Goal: Task Accomplishment & Management: Use online tool/utility

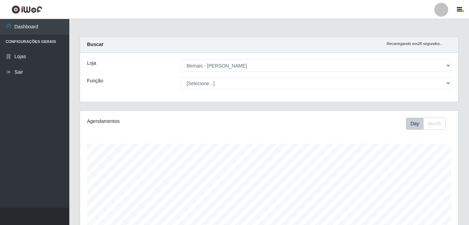
select select "230"
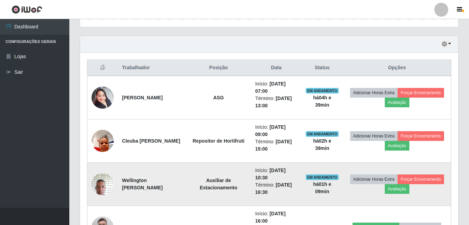
scroll to position [216, 0]
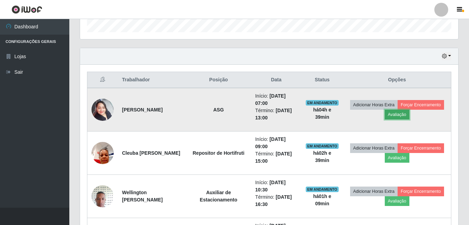
click at [398, 116] on button "Avaliação" at bounding box center [397, 115] width 25 height 10
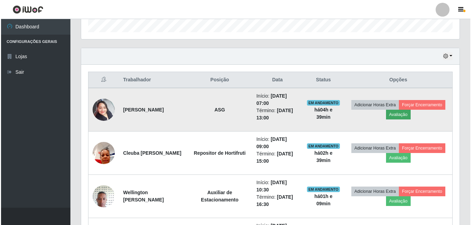
scroll to position [144, 375]
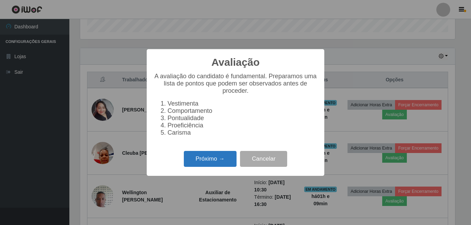
click at [219, 157] on button "Próximo →" at bounding box center [210, 159] width 53 height 16
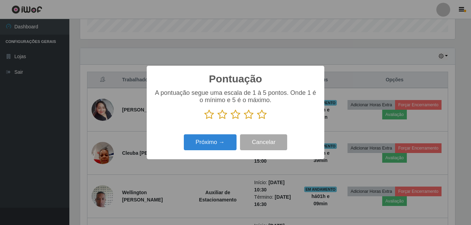
click at [260, 117] on icon at bounding box center [262, 115] width 10 height 10
click at [257, 120] on input "radio" at bounding box center [257, 120] width 0 height 0
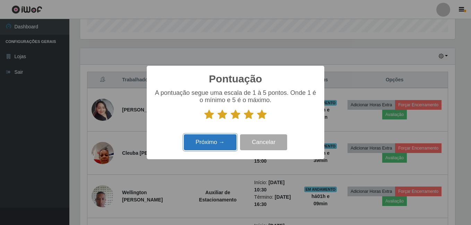
click at [213, 146] on button "Próximo →" at bounding box center [210, 142] width 53 height 16
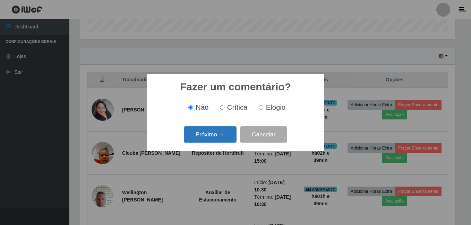
click at [212, 137] on button "Próximo →" at bounding box center [210, 135] width 53 height 16
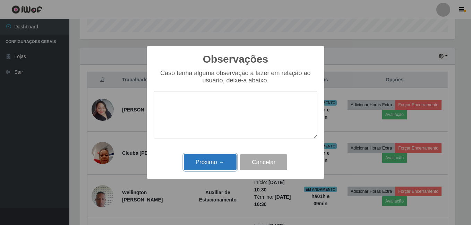
click at [218, 164] on button "Próximo →" at bounding box center [210, 162] width 53 height 16
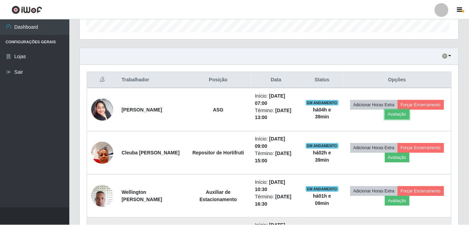
scroll to position [144, 378]
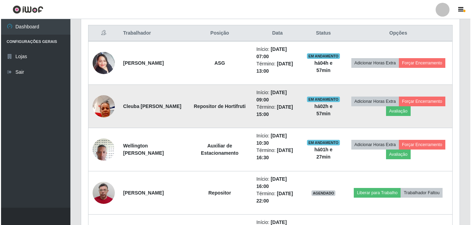
scroll to position [250, 0]
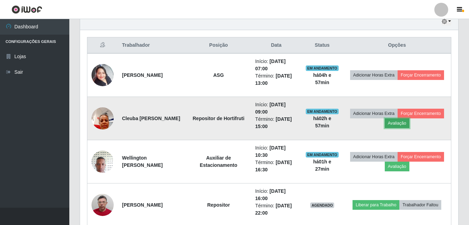
click at [395, 125] on button "Avaliação" at bounding box center [397, 124] width 25 height 10
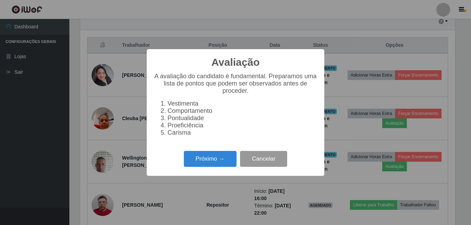
scroll to position [144, 375]
click at [206, 166] on button "Próximo →" at bounding box center [210, 159] width 53 height 16
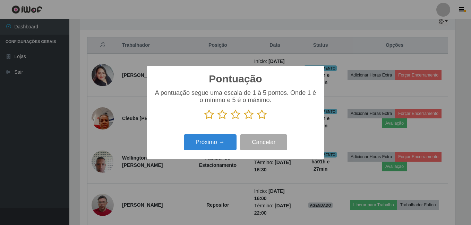
drag, startPoint x: 264, startPoint y: 116, endPoint x: 260, endPoint y: 117, distance: 3.8
click at [263, 116] on icon at bounding box center [262, 115] width 10 height 10
click at [257, 120] on input "radio" at bounding box center [257, 120] width 0 height 0
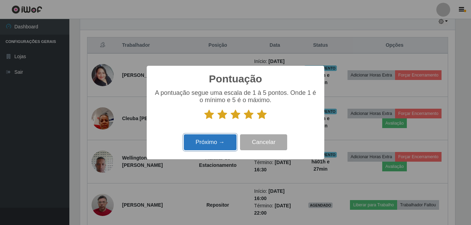
click at [211, 137] on button "Próximo →" at bounding box center [210, 142] width 53 height 16
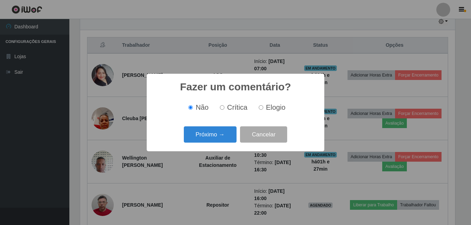
click at [211, 137] on button "Próximo →" at bounding box center [210, 135] width 53 height 16
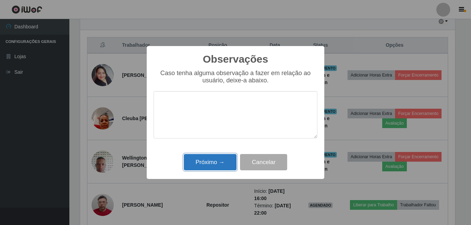
click at [206, 163] on button "Próximo →" at bounding box center [210, 162] width 53 height 16
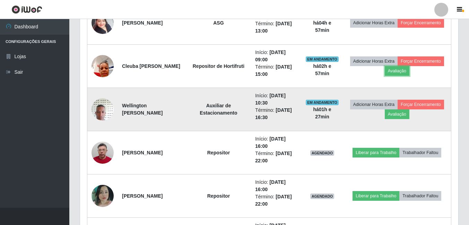
scroll to position [320, 0]
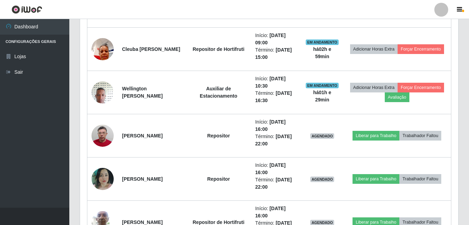
click at [243, 10] on header "Perfil Alterar Senha Sair" at bounding box center [234, 9] width 469 height 19
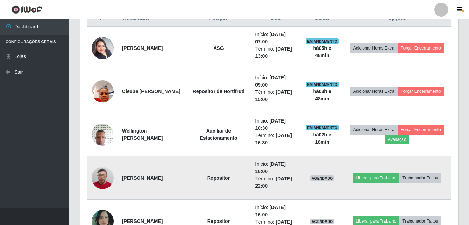
scroll to position [312, 0]
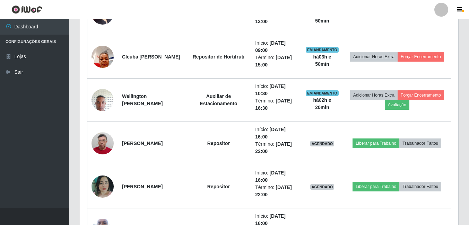
click at [184, 11] on header "Perfil Alterar Senha Sair" at bounding box center [234, 9] width 469 height 19
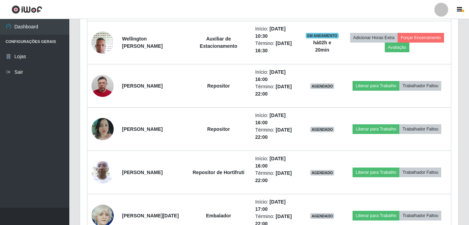
scroll to position [416, 0]
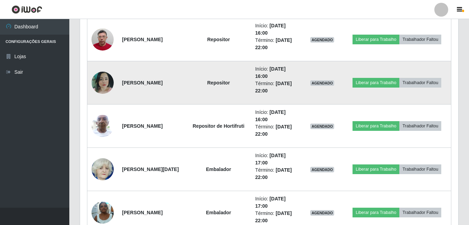
drag, startPoint x: 175, startPoint y: 81, endPoint x: 115, endPoint y: 86, distance: 60.9
click at [115, 86] on tr "[PERSON_NAME] Repositor Início: [DATE] 16:00 Término: [DATE] 22:00 AGENDADO Lib…" at bounding box center [269, 82] width 364 height 43
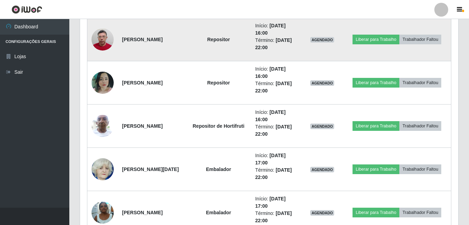
click at [165, 21] on td "[PERSON_NAME]" at bounding box center [152, 39] width 68 height 43
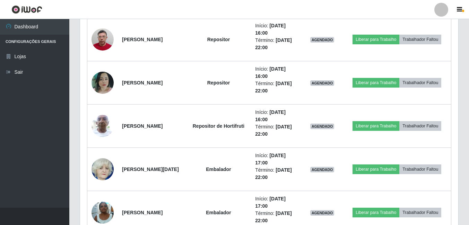
click at [176, 10] on header "Perfil Alterar Senha Sair" at bounding box center [234, 9] width 469 height 19
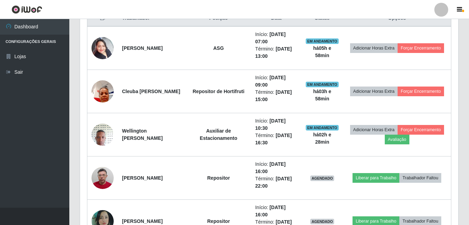
scroll to position [208, 0]
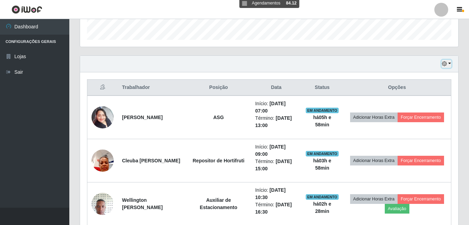
click at [442, 66] on icon "button" at bounding box center [444, 63] width 5 height 5
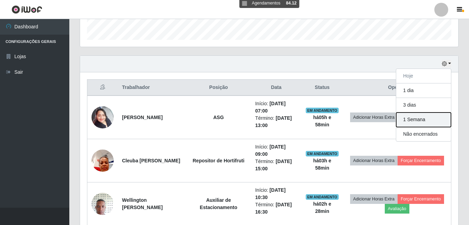
click at [420, 119] on button "1 Semana" at bounding box center [423, 120] width 55 height 15
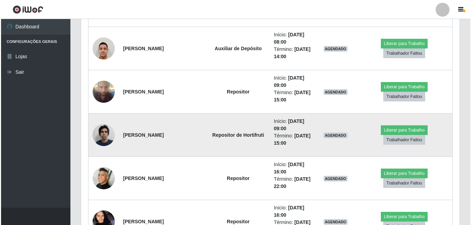
scroll to position [797, 0]
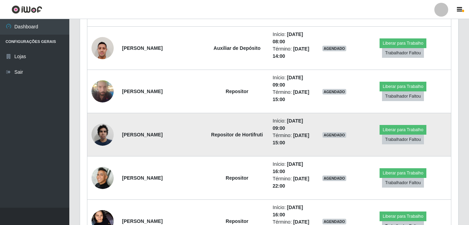
click at [107, 133] on img at bounding box center [103, 134] width 22 height 29
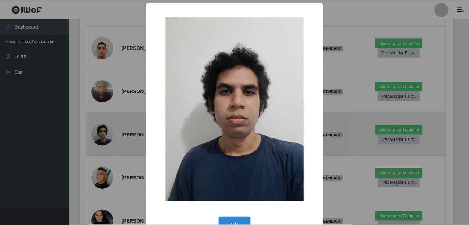
scroll to position [144, 375]
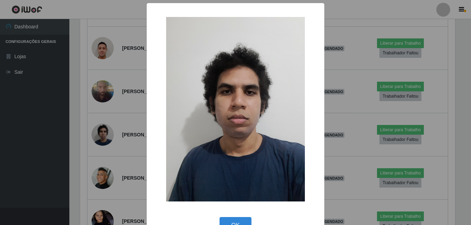
click at [78, 149] on div "× OK Cancel" at bounding box center [235, 112] width 471 height 225
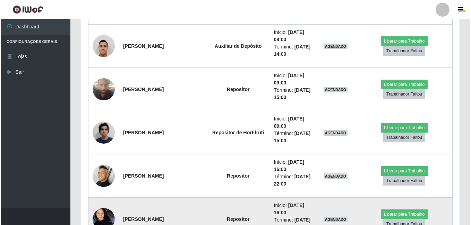
scroll to position [867, 0]
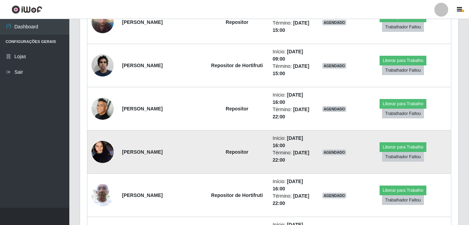
click at [97, 145] on img at bounding box center [103, 151] width 22 height 29
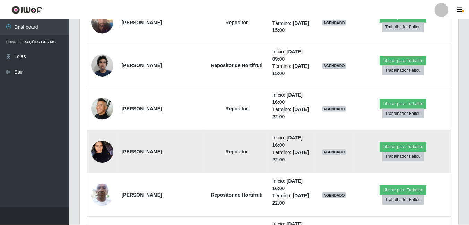
scroll to position [144, 375]
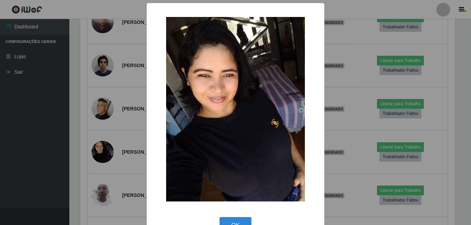
click at [71, 156] on div "× OK Cancel" at bounding box center [235, 112] width 471 height 225
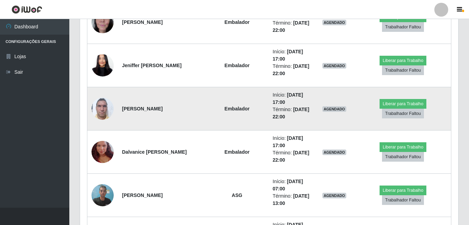
scroll to position [1179, 0]
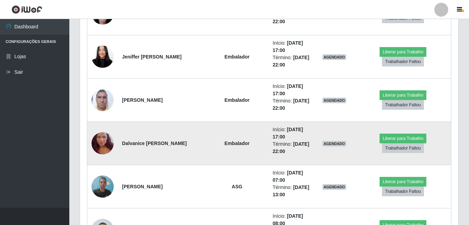
click at [96, 144] on img at bounding box center [103, 144] width 22 height 40
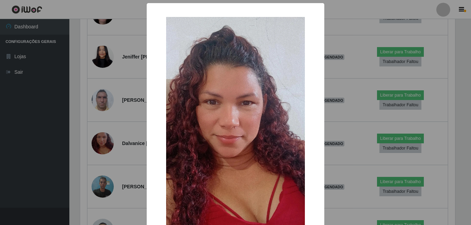
click at [89, 151] on div "× OK Cancel" at bounding box center [235, 112] width 471 height 225
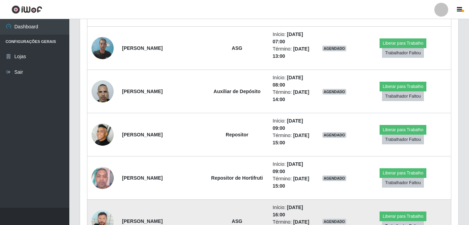
scroll to position [1352, 0]
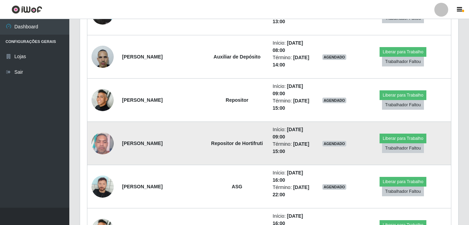
click at [101, 145] on img at bounding box center [103, 143] width 22 height 29
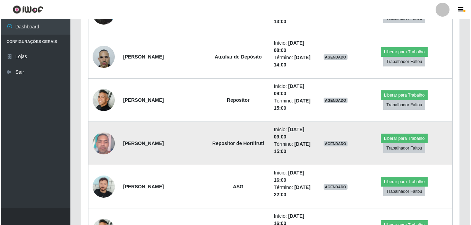
scroll to position [144, 375]
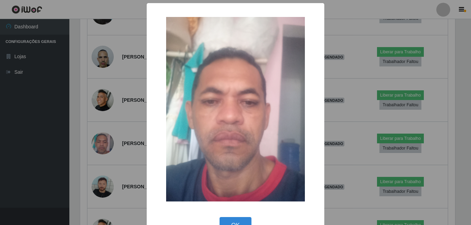
click at [89, 150] on div "× OK Cancel" at bounding box center [235, 112] width 471 height 225
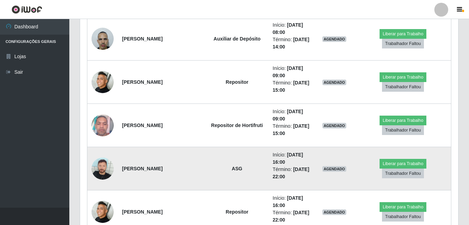
scroll to position [1421, 0]
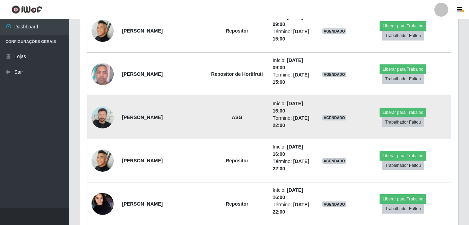
click at [107, 113] on img at bounding box center [103, 117] width 22 height 22
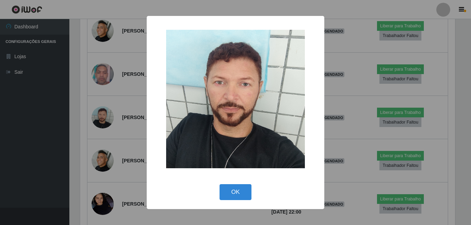
click at [84, 133] on div "× OK Cancel" at bounding box center [235, 112] width 471 height 225
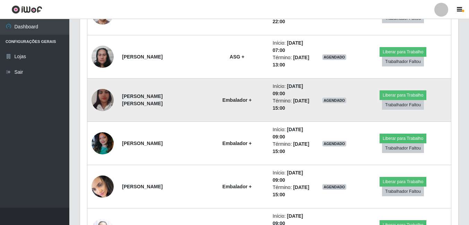
click at [105, 98] on img at bounding box center [103, 100] width 22 height 40
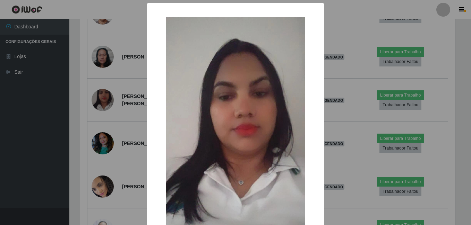
click at [78, 113] on div "× OK Cancel" at bounding box center [235, 112] width 471 height 225
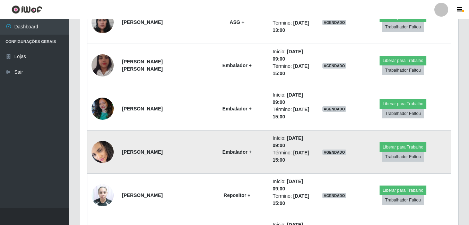
click at [98, 158] on img at bounding box center [103, 152] width 22 height 24
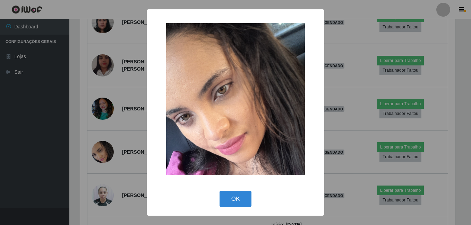
click at [89, 165] on div "× OK Cancel" at bounding box center [235, 112] width 471 height 225
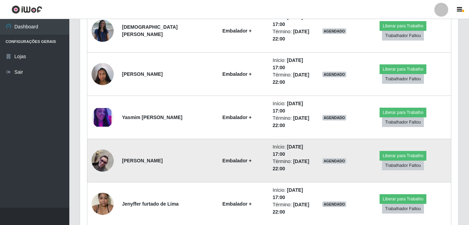
click at [107, 167] on img at bounding box center [103, 161] width 22 height 22
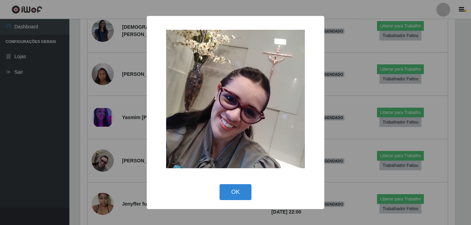
click at [82, 181] on div "× OK Cancel" at bounding box center [235, 112] width 471 height 225
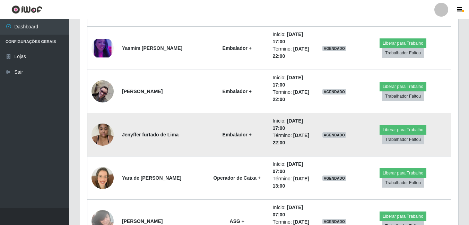
click at [104, 140] on img at bounding box center [103, 134] width 22 height 29
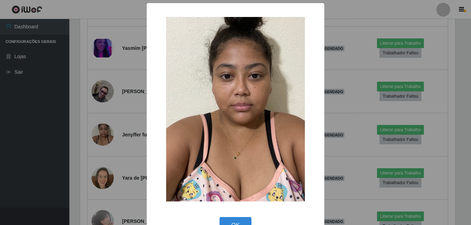
click at [77, 148] on div "× OK Cancel" at bounding box center [235, 112] width 471 height 225
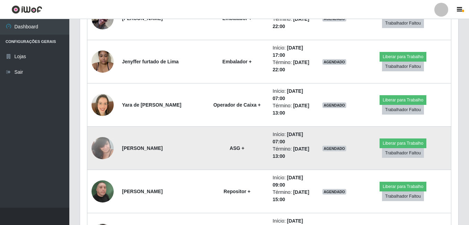
scroll to position [2496, 0]
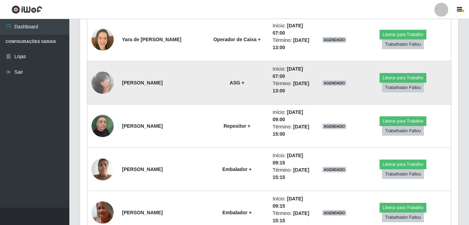
click at [104, 78] on img at bounding box center [103, 82] width 22 height 29
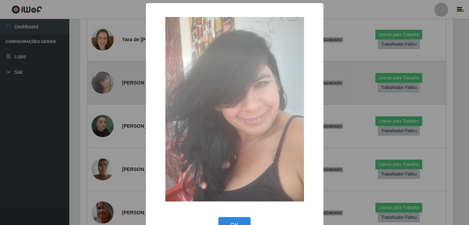
scroll to position [144, 375]
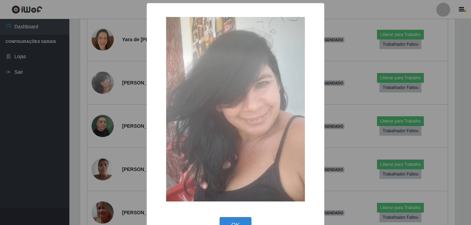
click at [67, 122] on div "× OK Cancel" at bounding box center [235, 112] width 471 height 225
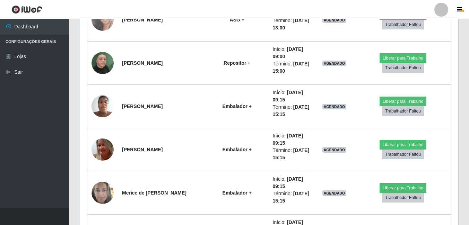
scroll to position [2565, 0]
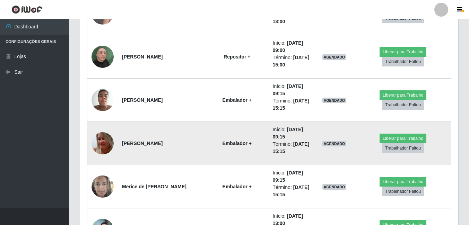
click at [98, 136] on img at bounding box center [103, 144] width 22 height 38
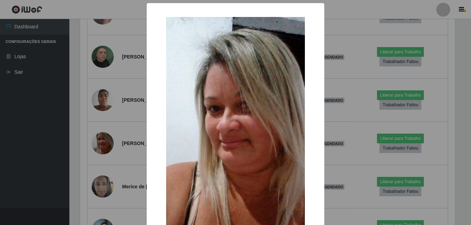
click at [76, 147] on div "× OK Cancel" at bounding box center [235, 112] width 471 height 225
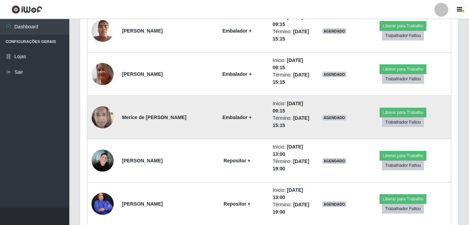
click at [102, 120] on img at bounding box center [103, 117] width 22 height 29
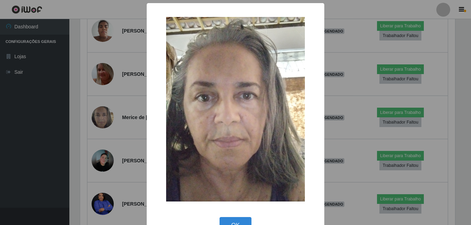
click at [90, 125] on div "× OK Cancel" at bounding box center [235, 112] width 471 height 225
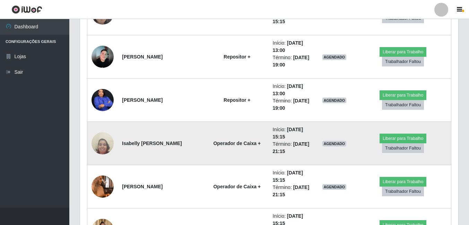
click at [112, 145] on img at bounding box center [103, 144] width 22 height 30
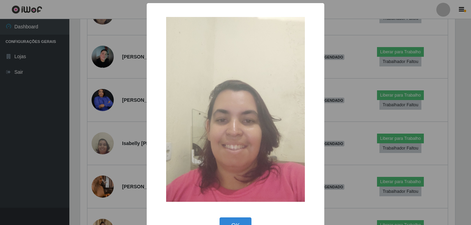
click at [96, 154] on div "× OK Cancel" at bounding box center [235, 112] width 471 height 225
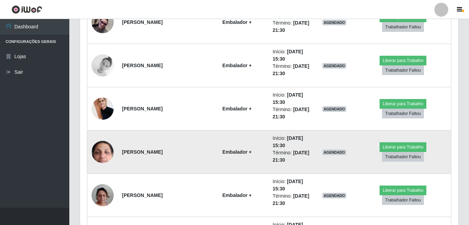
click at [102, 146] on img at bounding box center [103, 152] width 22 height 49
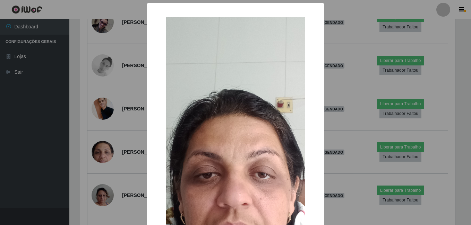
click at [84, 148] on div "× OK Cancel" at bounding box center [235, 112] width 471 height 225
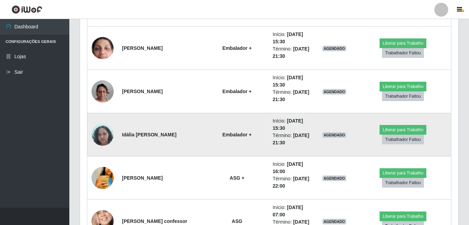
click at [96, 132] on img at bounding box center [103, 134] width 22 height 29
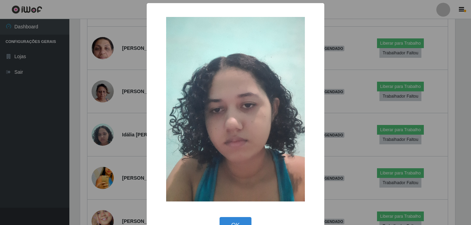
click at [88, 139] on div "× OK Cancel" at bounding box center [235, 112] width 471 height 225
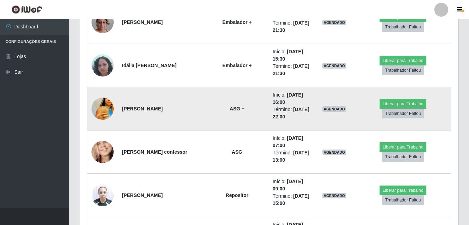
click at [103, 108] on img at bounding box center [103, 109] width 22 height 33
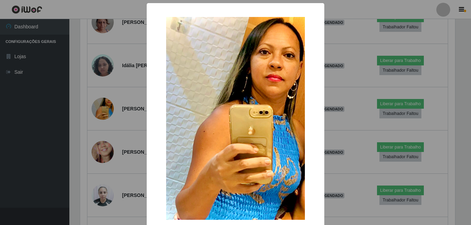
click at [92, 119] on div "× OK Cancel" at bounding box center [235, 112] width 471 height 225
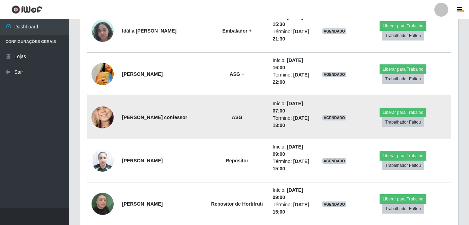
click at [104, 122] on img at bounding box center [103, 118] width 22 height 48
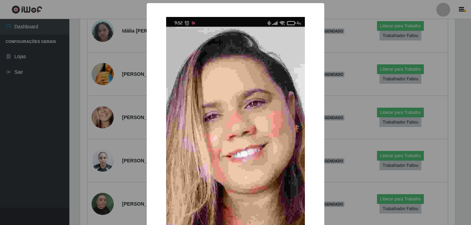
click at [86, 136] on div "× OK Cancel" at bounding box center [235, 112] width 471 height 225
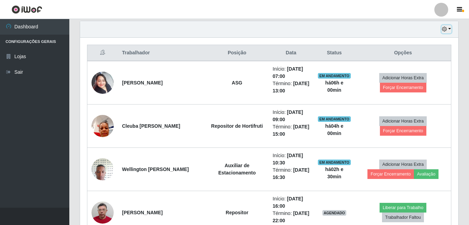
click at [446, 28] on icon "button" at bounding box center [444, 29] width 5 height 5
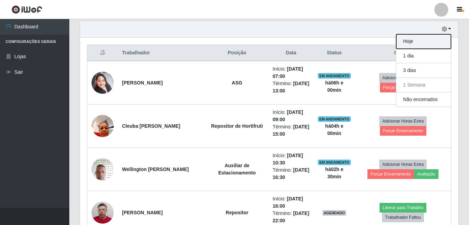
click at [421, 48] on button "Hoje" at bounding box center [423, 41] width 55 height 15
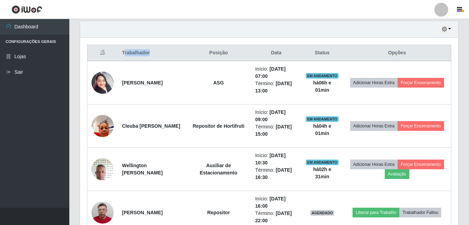
drag, startPoint x: 154, startPoint y: 54, endPoint x: 123, endPoint y: 58, distance: 30.5
click at [123, 58] on th "Trabalhador" at bounding box center [152, 53] width 68 height 16
drag, startPoint x: 123, startPoint y: 58, endPoint x: 176, endPoint y: 49, distance: 53.2
click at [176, 49] on th "Trabalhador" at bounding box center [152, 53] width 68 height 16
drag, startPoint x: 208, startPoint y: 54, endPoint x: 231, endPoint y: 58, distance: 23.6
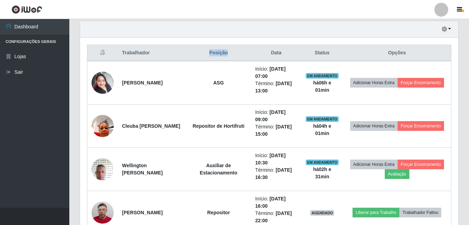
click at [231, 58] on th "Posição" at bounding box center [218, 53] width 65 height 16
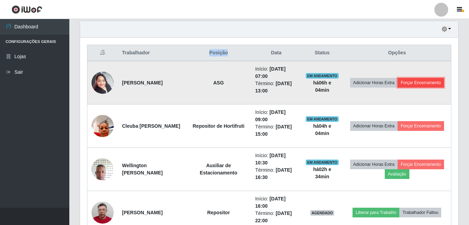
click at [430, 83] on button "Forçar Encerramento" at bounding box center [421, 83] width 46 height 10
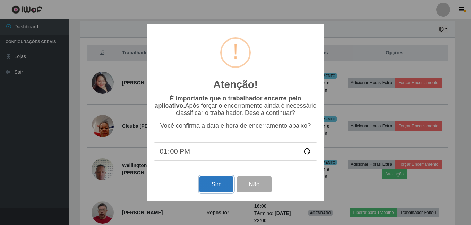
click at [222, 184] on button "Sim" at bounding box center [216, 184] width 34 height 16
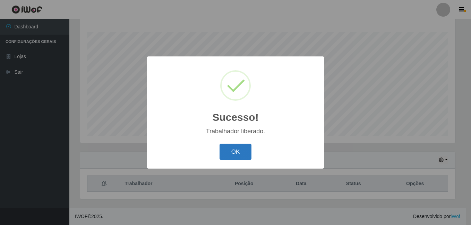
click at [233, 147] on button "OK" at bounding box center [235, 152] width 32 height 16
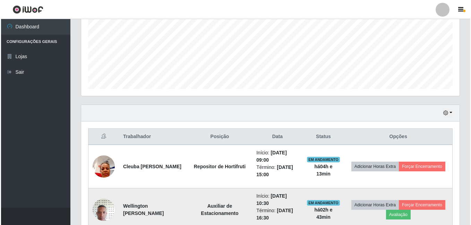
scroll to position [250, 0]
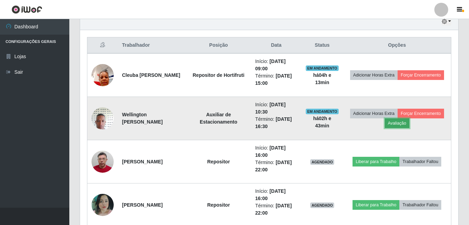
click at [408, 123] on button "Avaliação" at bounding box center [397, 124] width 25 height 10
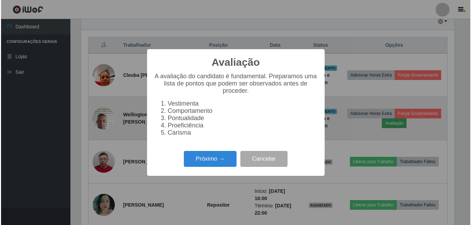
scroll to position [144, 375]
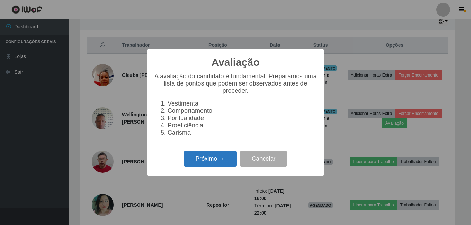
click at [204, 161] on button "Próximo →" at bounding box center [210, 159] width 53 height 16
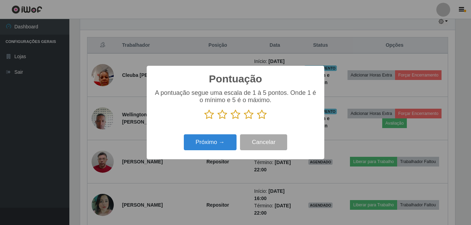
click at [260, 113] on icon at bounding box center [262, 115] width 10 height 10
click at [257, 120] on input "radio" at bounding box center [257, 120] width 0 height 0
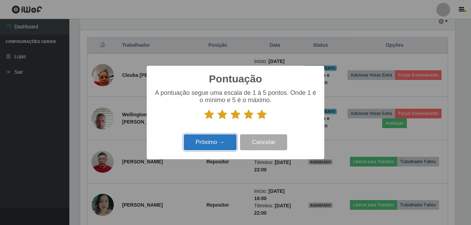
click at [226, 138] on button "Próximo →" at bounding box center [210, 142] width 53 height 16
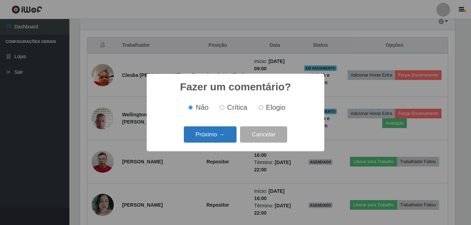
click at [225, 139] on button "Próximo →" at bounding box center [210, 135] width 53 height 16
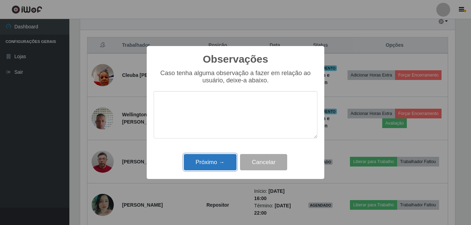
click at [225, 164] on button "Próximo →" at bounding box center [210, 162] width 53 height 16
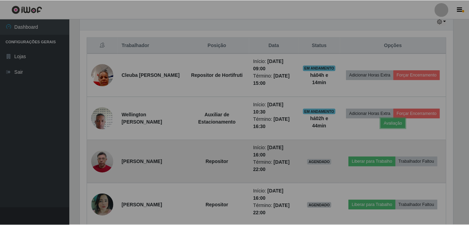
scroll to position [144, 378]
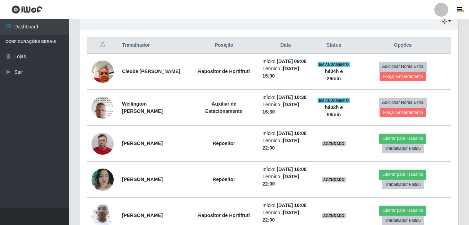
drag, startPoint x: 150, startPoint y: 44, endPoint x: 146, endPoint y: 46, distance: 4.2
click at [146, 45] on th "Trabalhador" at bounding box center [154, 45] width 72 height 16
drag, startPoint x: 146, startPoint y: 46, endPoint x: 139, endPoint y: 50, distance: 7.9
click at [139, 50] on th "Trabalhador" at bounding box center [154, 45] width 72 height 16
click at [250, 40] on th "Posição" at bounding box center [224, 45] width 69 height 16
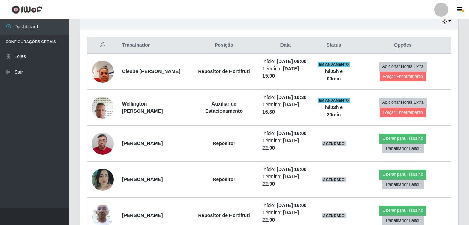
click at [282, 41] on th "Data" at bounding box center [285, 45] width 55 height 16
click at [435, 34] on div "Trabalhador Posição Data Status Opções Cleuba [GEOGRAPHIC_DATA] Pessoa da Silva…" at bounding box center [269, 225] width 378 height 391
click at [442, 8] on div at bounding box center [441, 10] width 14 height 14
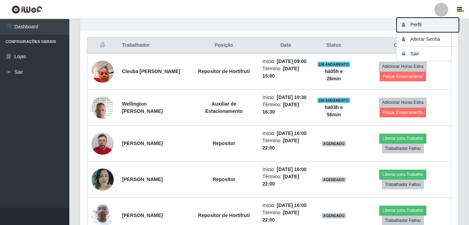
click at [418, 23] on button "Perfil" at bounding box center [428, 25] width 62 height 15
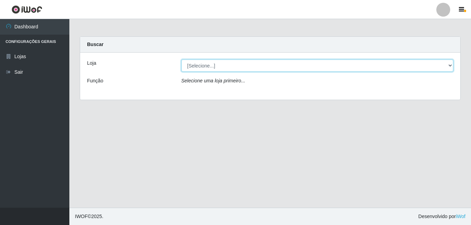
click at [211, 66] on select "[Selecione...] [PERSON_NAME]" at bounding box center [317, 66] width 272 height 12
select select "230"
click at [181, 60] on select "[Selecione...] [PERSON_NAME]" at bounding box center [317, 66] width 272 height 12
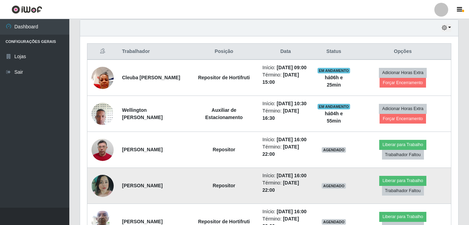
scroll to position [233, 0]
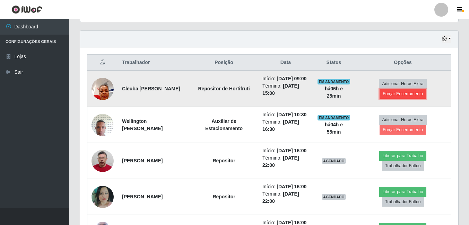
click at [398, 97] on button "Forçar Encerramento" at bounding box center [403, 94] width 46 height 10
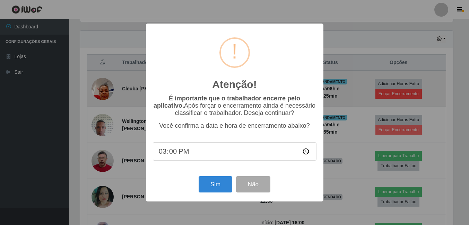
scroll to position [144, 375]
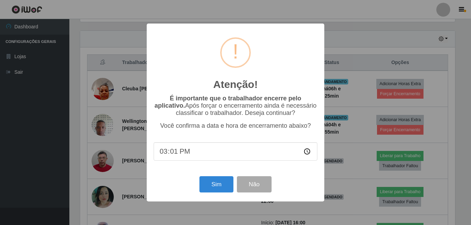
type input "15:15"
click at [256, 188] on button "Não" at bounding box center [254, 184] width 34 height 16
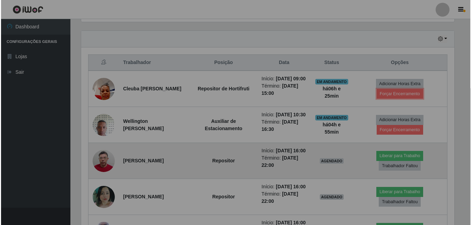
scroll to position [144, 378]
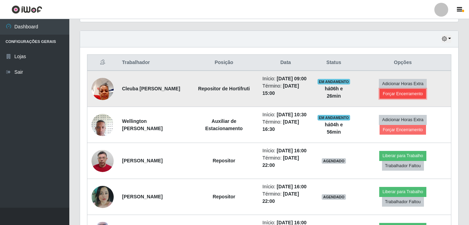
drag, startPoint x: 419, startPoint y: 97, endPoint x: 423, endPoint y: 95, distance: 4.2
click at [423, 95] on button "Forçar Encerramento" at bounding box center [403, 94] width 46 height 10
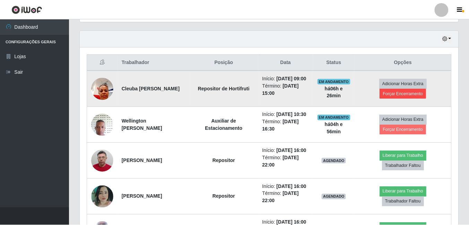
scroll to position [144, 375]
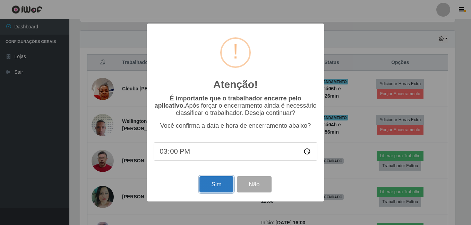
click at [217, 187] on button "Sim" at bounding box center [216, 184] width 34 height 16
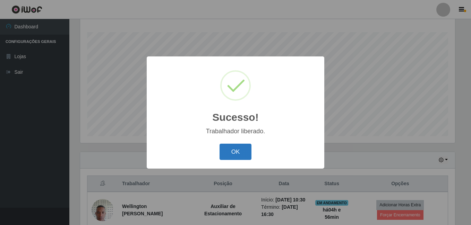
click at [234, 155] on button "OK" at bounding box center [235, 152] width 32 height 16
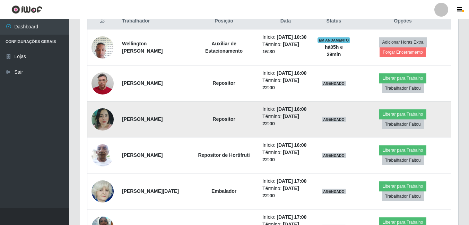
scroll to position [259, 0]
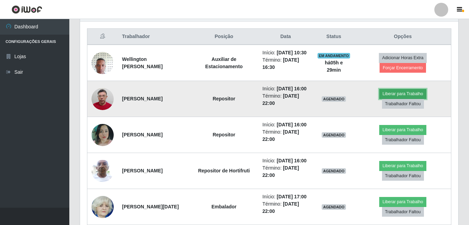
click at [402, 99] on button "Liberar para Trabalho" at bounding box center [402, 94] width 47 height 10
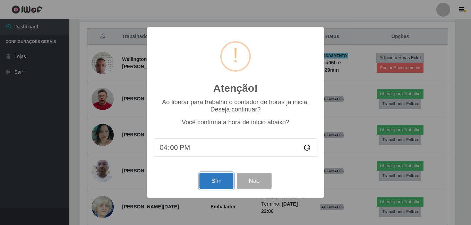
click at [220, 176] on button "Sim" at bounding box center [216, 181] width 34 height 16
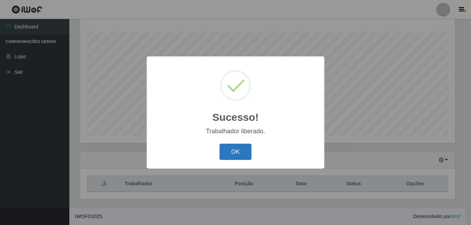
click at [231, 148] on button "OK" at bounding box center [235, 152] width 32 height 16
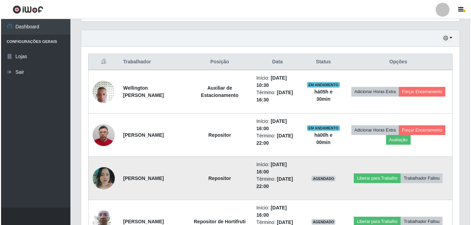
scroll to position [250, 0]
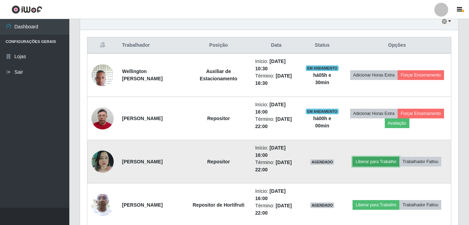
click at [369, 158] on button "Liberar para Trabalho" at bounding box center [376, 162] width 47 height 10
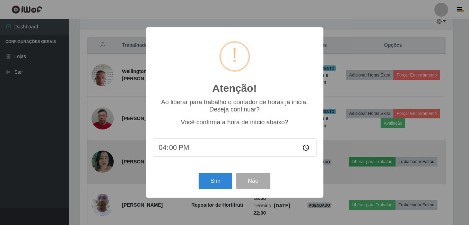
scroll to position [144, 375]
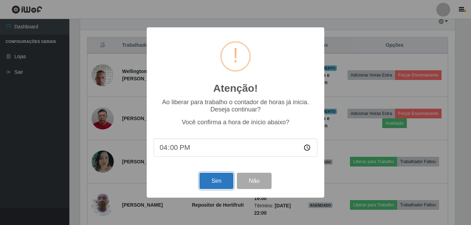
click at [216, 180] on button "Sim" at bounding box center [216, 181] width 34 height 16
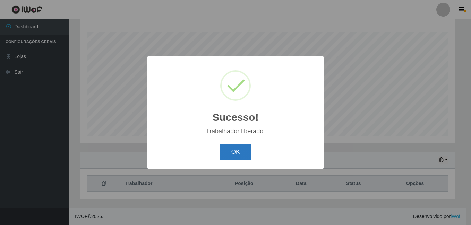
click at [238, 153] on button "OK" at bounding box center [235, 152] width 32 height 16
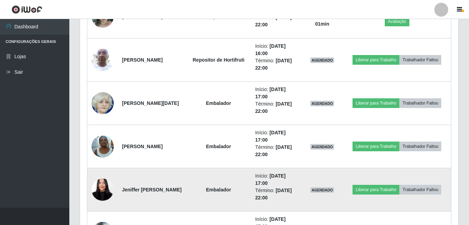
scroll to position [389, 0]
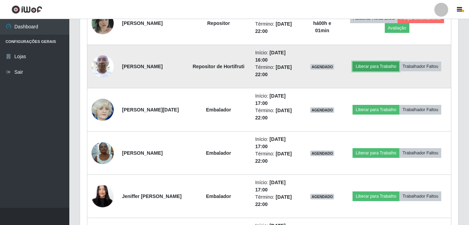
click at [381, 69] on button "Liberar para Trabalho" at bounding box center [376, 67] width 47 height 10
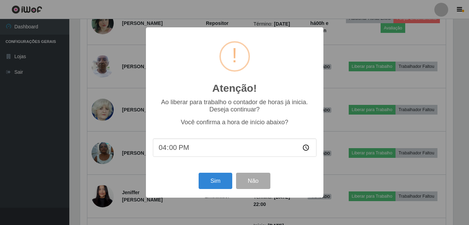
scroll to position [144, 375]
click at [218, 175] on button "Sim" at bounding box center [216, 181] width 34 height 16
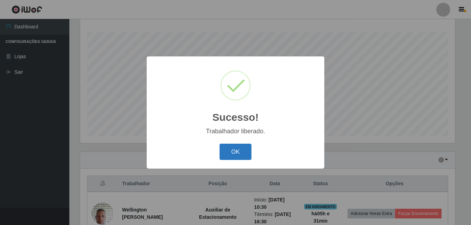
click at [240, 151] on button "OK" at bounding box center [235, 152] width 32 height 16
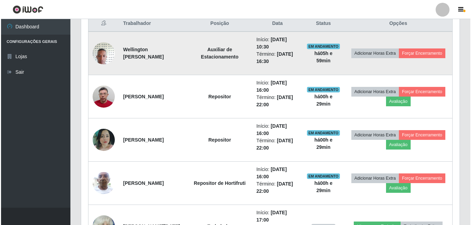
scroll to position [250, 0]
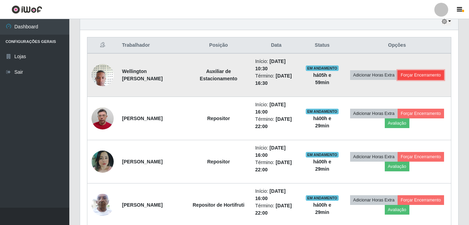
click at [420, 77] on button "Forçar Encerramento" at bounding box center [421, 75] width 46 height 10
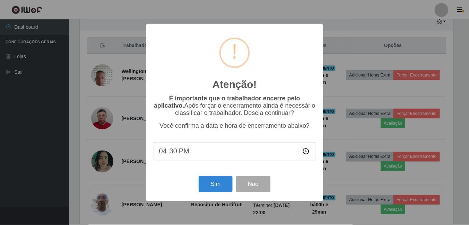
scroll to position [144, 375]
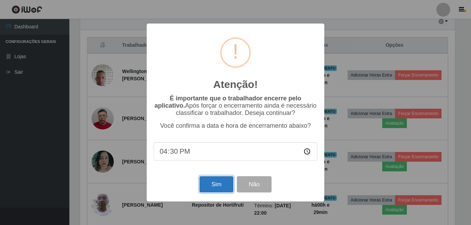
click at [226, 183] on button "Sim" at bounding box center [216, 184] width 34 height 16
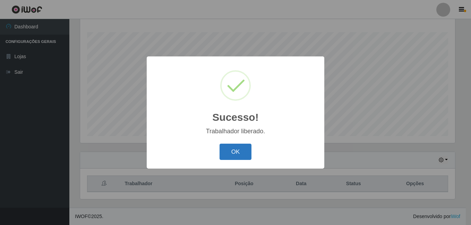
click at [234, 153] on button "OK" at bounding box center [235, 152] width 32 height 16
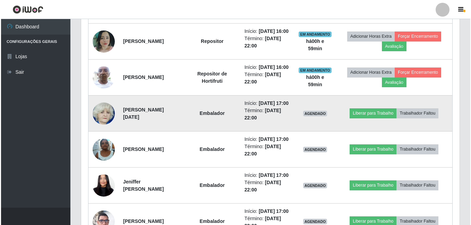
scroll to position [354, 0]
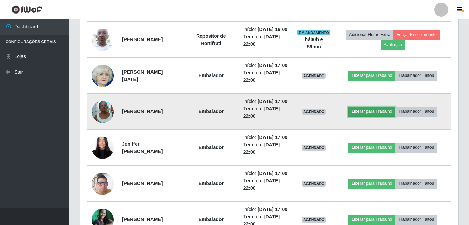
click at [364, 116] on button "Liberar para Trabalho" at bounding box center [371, 112] width 47 height 10
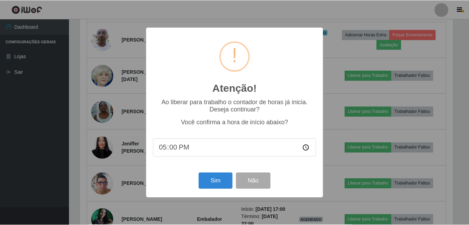
scroll to position [144, 375]
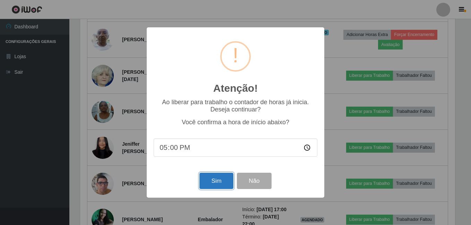
click at [215, 183] on button "Sim" at bounding box center [216, 181] width 34 height 16
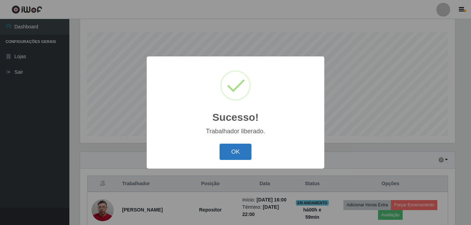
click at [226, 151] on button "OK" at bounding box center [235, 152] width 32 height 16
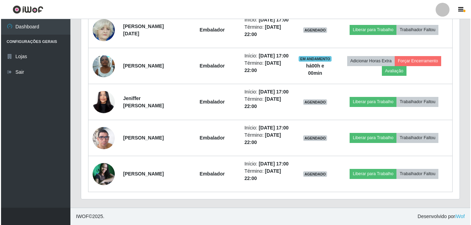
scroll to position [424, 0]
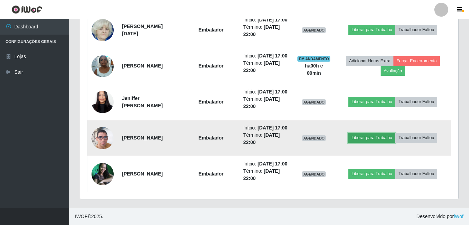
click at [363, 143] on button "Liberar para Trabalho" at bounding box center [371, 138] width 47 height 10
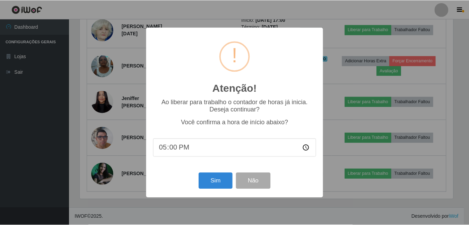
scroll to position [144, 375]
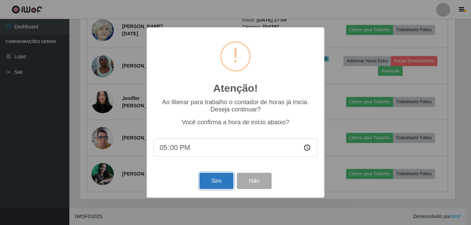
click at [223, 188] on button "Sim" at bounding box center [216, 181] width 34 height 16
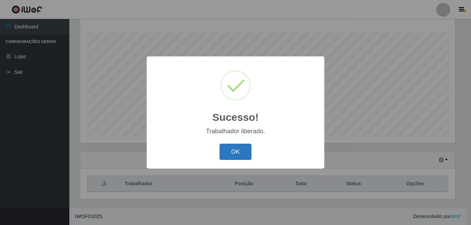
click at [230, 155] on button "OK" at bounding box center [235, 152] width 32 height 16
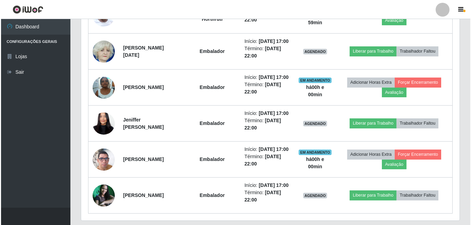
scroll to position [389, 0]
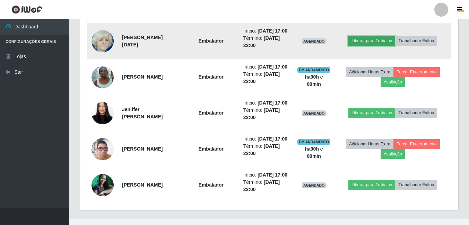
click at [361, 46] on button "Liberar para Trabalho" at bounding box center [371, 41] width 47 height 10
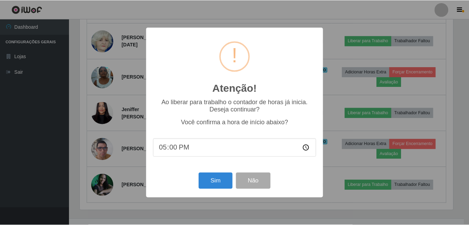
scroll to position [144, 375]
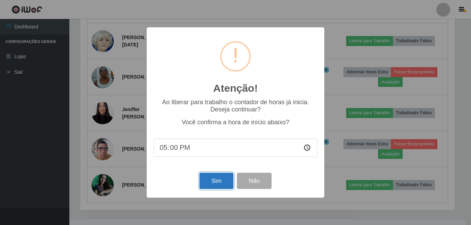
click at [212, 183] on button "Sim" at bounding box center [216, 181] width 34 height 16
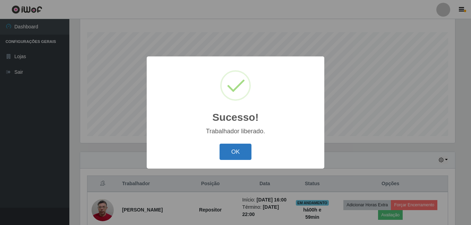
click at [239, 147] on button "OK" at bounding box center [235, 152] width 32 height 16
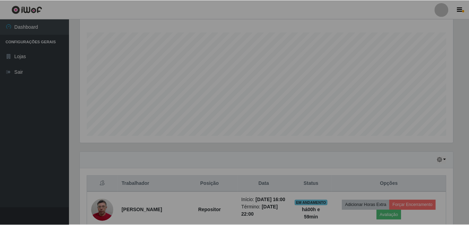
scroll to position [346475, 346241]
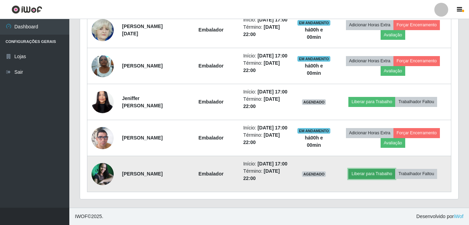
click at [368, 172] on button "Liberar para Trabalho" at bounding box center [371, 174] width 47 height 10
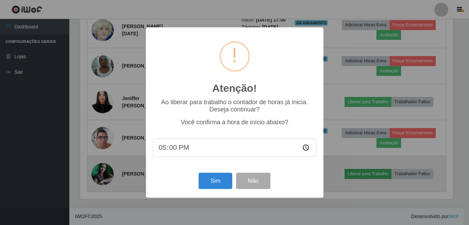
scroll to position [144, 375]
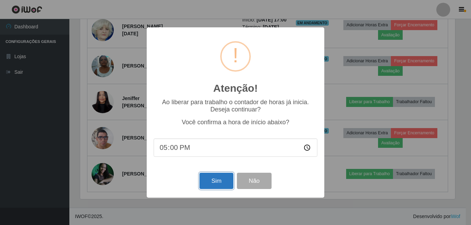
click at [219, 187] on button "Sim" at bounding box center [216, 181] width 34 height 16
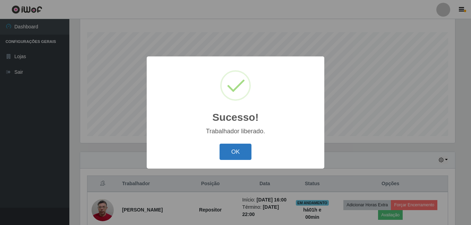
click at [231, 149] on button "OK" at bounding box center [235, 152] width 32 height 16
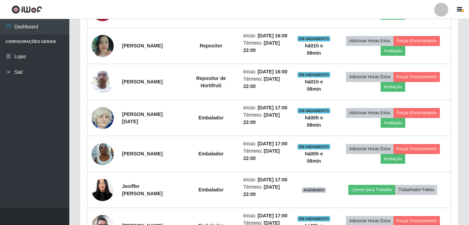
scroll to position [347, 0]
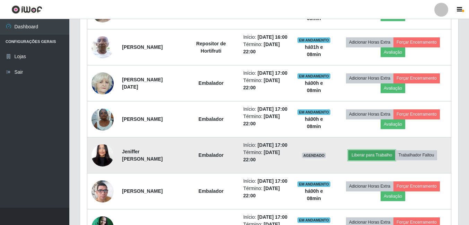
click at [381, 160] on button "Liberar para Trabalho" at bounding box center [371, 155] width 47 height 10
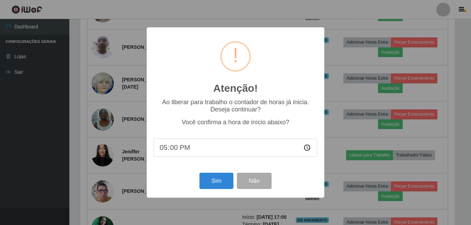
click at [207, 171] on div "Atenção! × Ao liberar para trabalho o contador de horas já inicia. Deseja conti…" at bounding box center [235, 112] width 177 height 171
click at [206, 181] on button "Sim" at bounding box center [216, 181] width 34 height 16
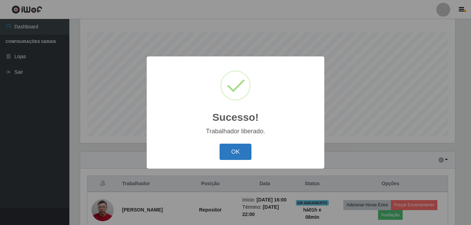
click at [231, 147] on button "OK" at bounding box center [235, 152] width 32 height 16
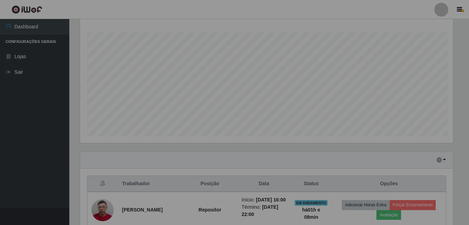
scroll to position [144, 378]
